Goal: Transaction & Acquisition: Purchase product/service

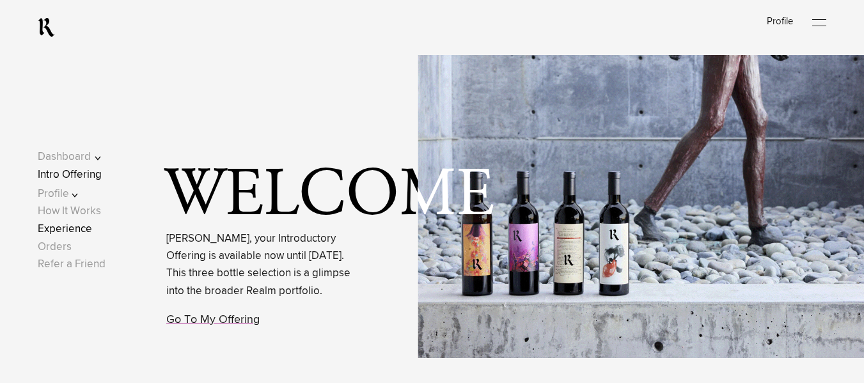
click at [79, 224] on link "Experience" at bounding box center [65, 229] width 54 height 11
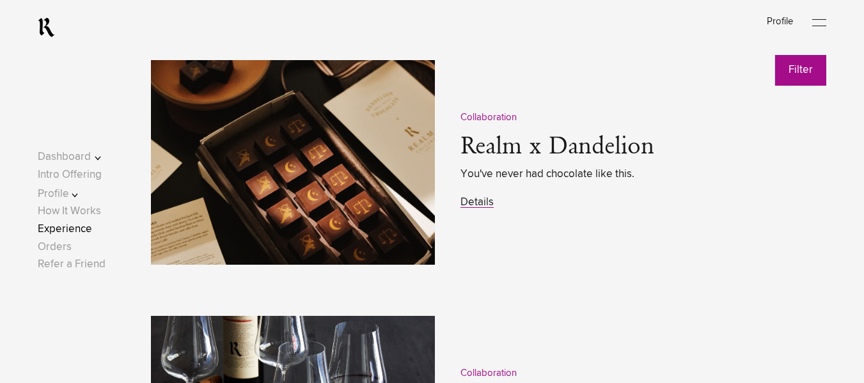
scroll to position [1608, 0]
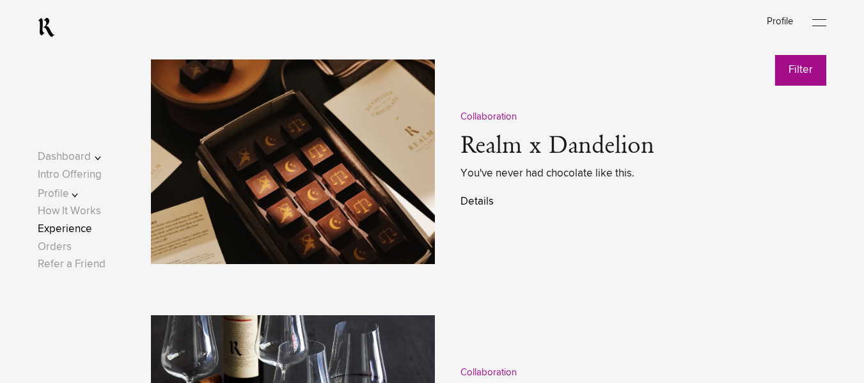
click at [471, 204] on link "Details" at bounding box center [476, 201] width 33 height 11
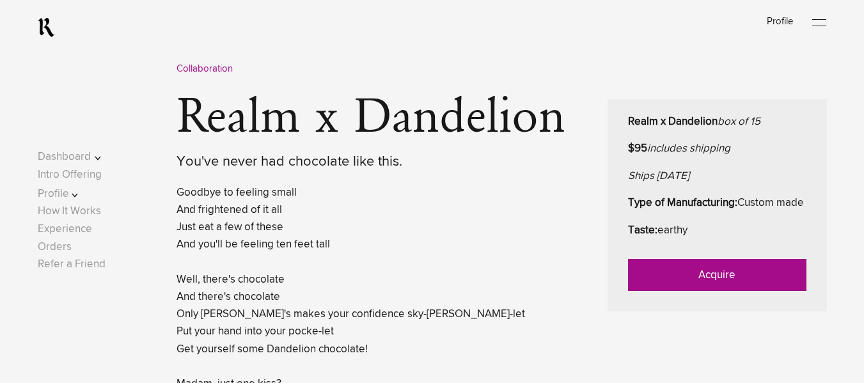
scroll to position [501, 0]
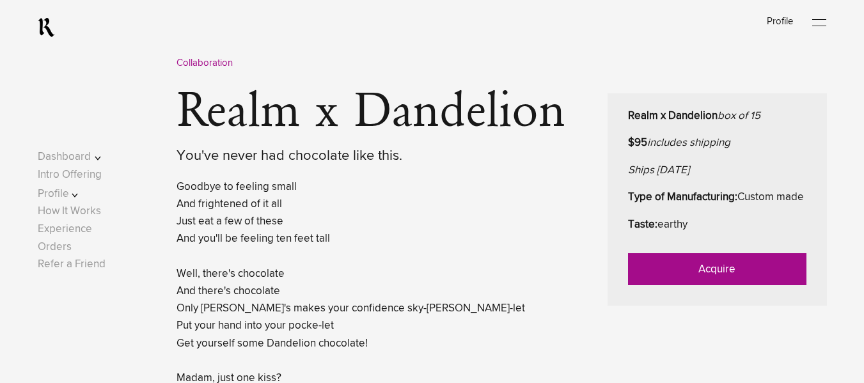
click at [755, 285] on link "Acquire" at bounding box center [717, 269] width 178 height 32
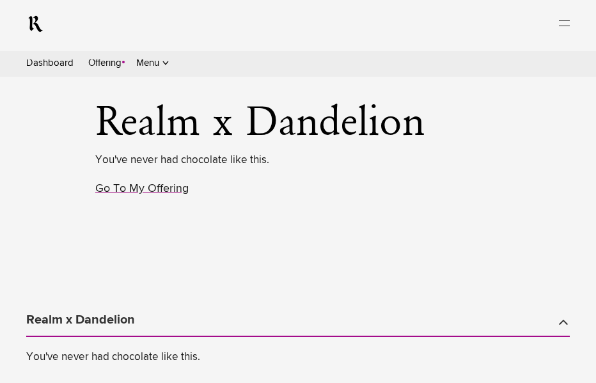
scroll to position [470, 0]
click at [0, 0] on div "0" at bounding box center [0, 0] width 0 height 0
click at [0, 0] on div "1" at bounding box center [0, 0] width 0 height 0
click at [0, 0] on button "Continue" at bounding box center [0, 0] width 0 height 0
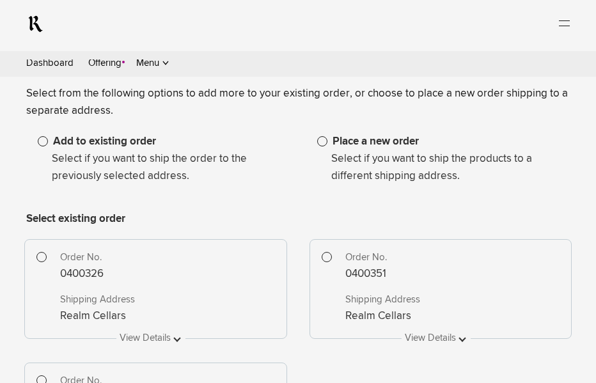
scroll to position [139, 0]
click at [327, 137] on span at bounding box center [322, 142] width 10 height 10
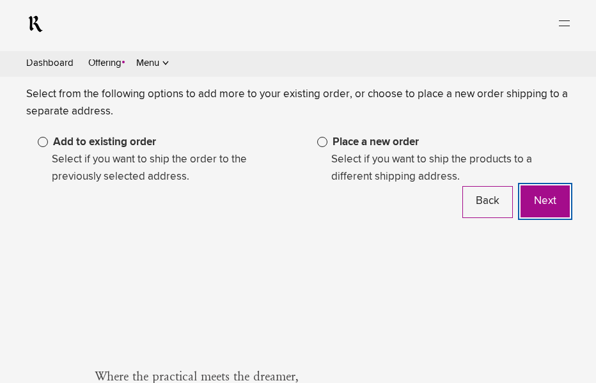
click at [521, 217] on button "Next" at bounding box center [545, 201] width 49 height 32
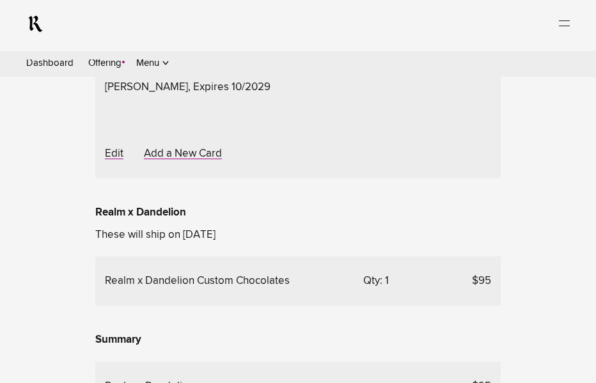
scroll to position [336, 0]
